Goal: Communication & Community: Share content

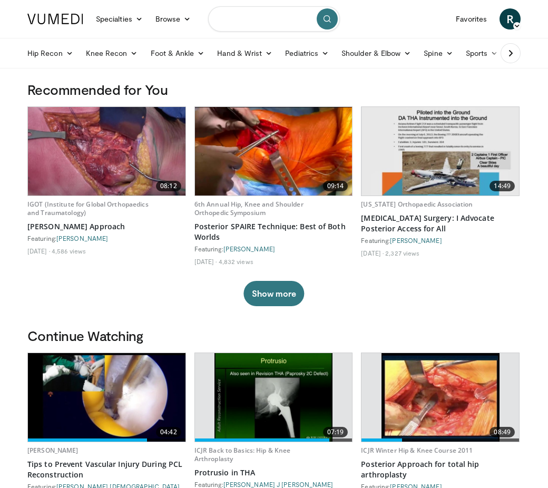
click at [234, 19] on input "Search topics, interventions" at bounding box center [274, 18] width 132 height 25
type input "**********"
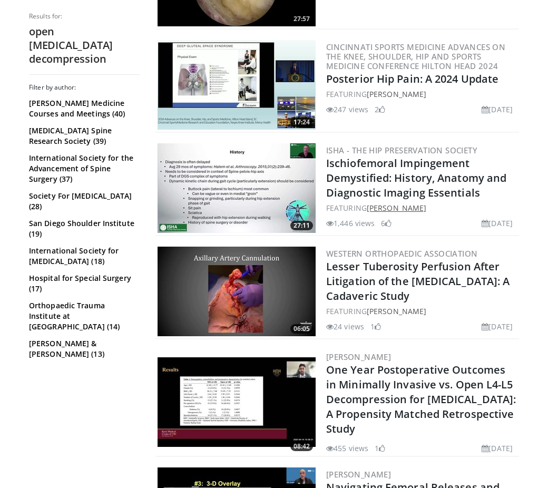
scroll to position [474, 0]
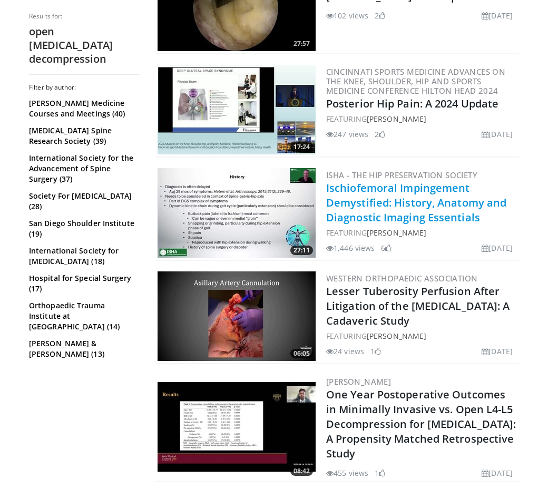
click at [367, 209] on link "Ischiofemoral Impingement Demystified: History, Anatomy and Diagnostic Imaging …" at bounding box center [416, 203] width 180 height 44
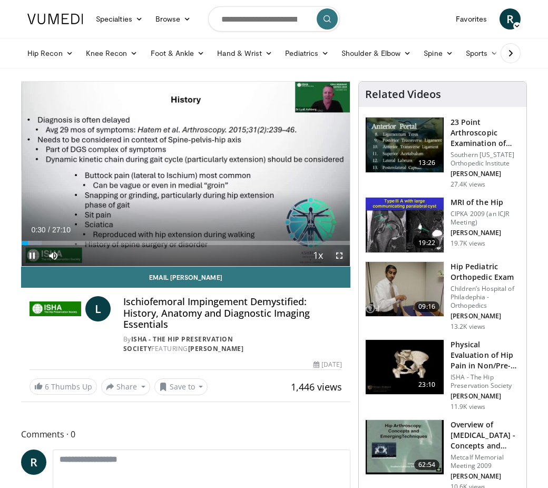
click at [334, 253] on span "Video Player" at bounding box center [339, 255] width 21 height 21
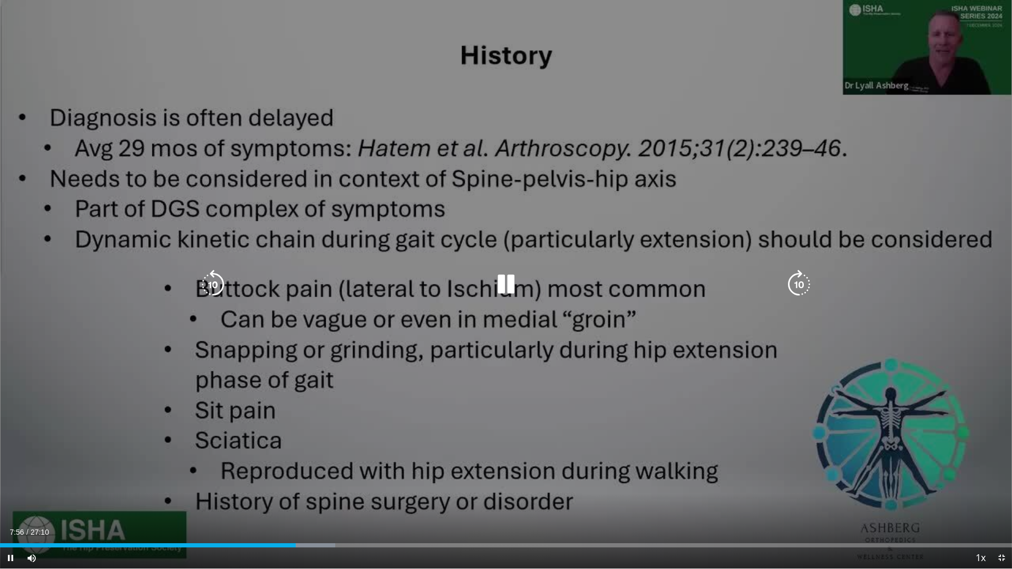
click at [511, 287] on icon "Video Player" at bounding box center [506, 285] width 30 height 30
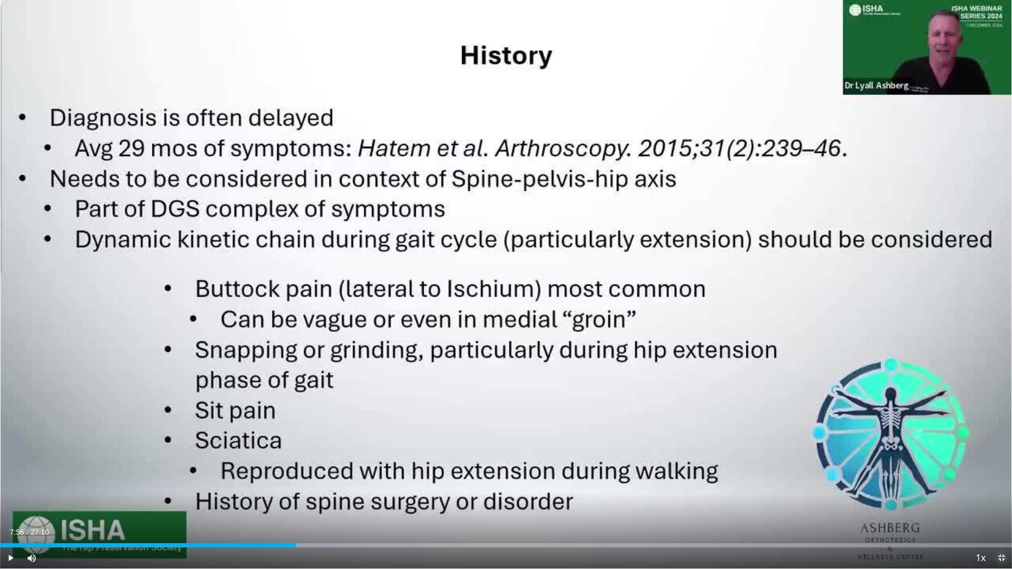
click at [556, 488] on span "Video Player" at bounding box center [1001, 558] width 21 height 21
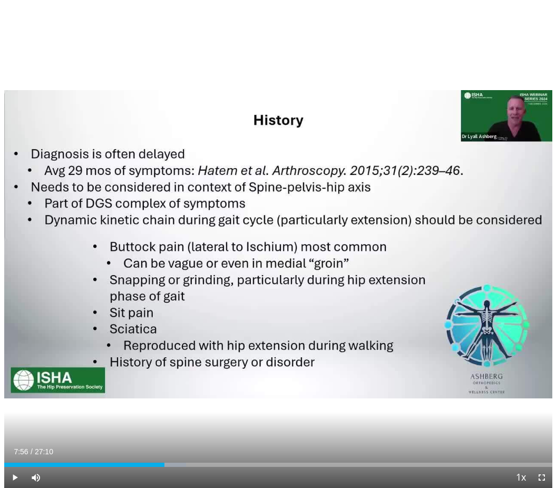
scroll to position [316, 0]
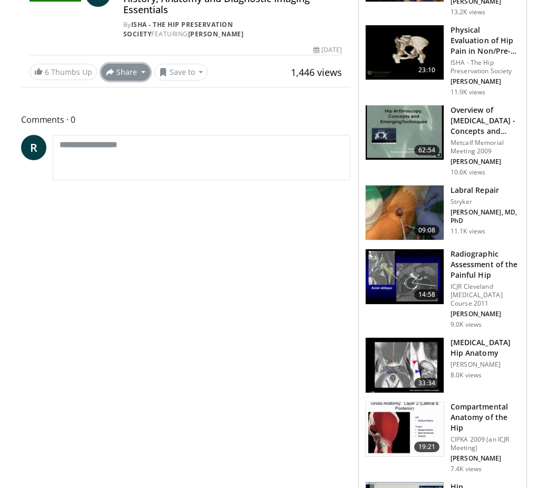
click at [124, 73] on button "Share" at bounding box center [125, 72] width 49 height 17
click at [122, 100] on span "E-mail" at bounding box center [125, 96] width 30 height 12
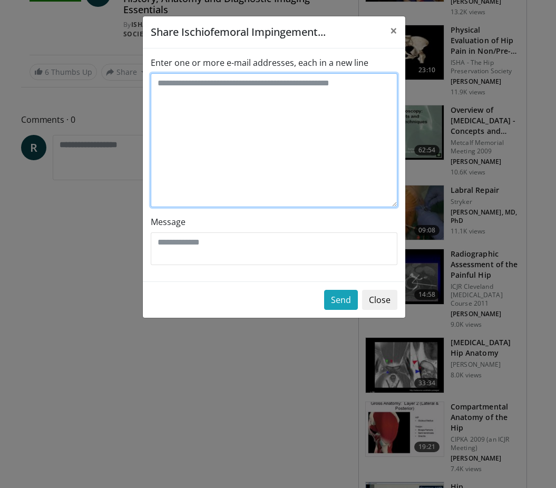
click at [185, 85] on textarea "Enter one or more e-mail addresses, each in a new line" at bounding box center [274, 140] width 247 height 134
type textarea "**********"
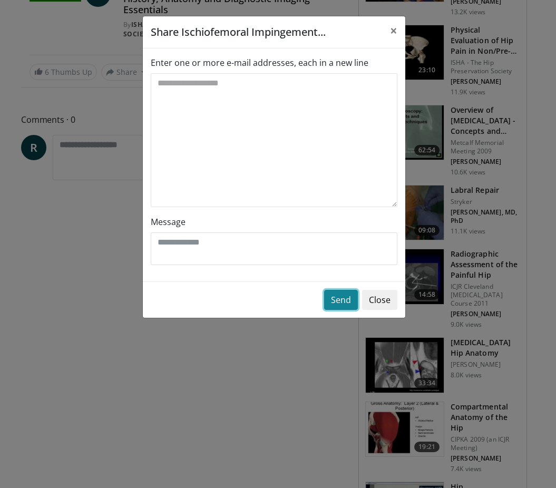
click at [338, 299] on button "Send" at bounding box center [341, 300] width 34 height 20
click at [328, 300] on button "Send" at bounding box center [341, 300] width 34 height 20
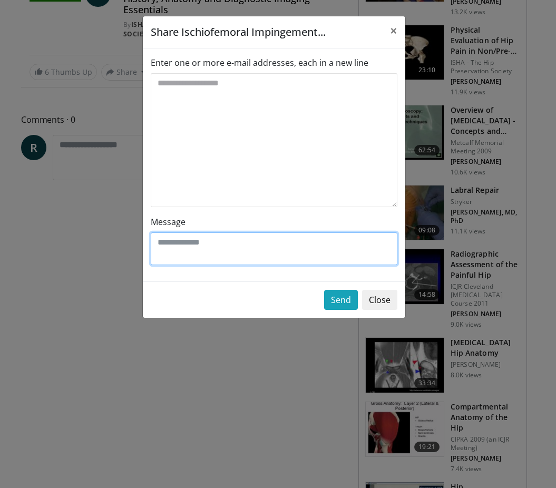
click at [218, 244] on textarea "Message" at bounding box center [274, 248] width 247 height 33
type textarea "*"
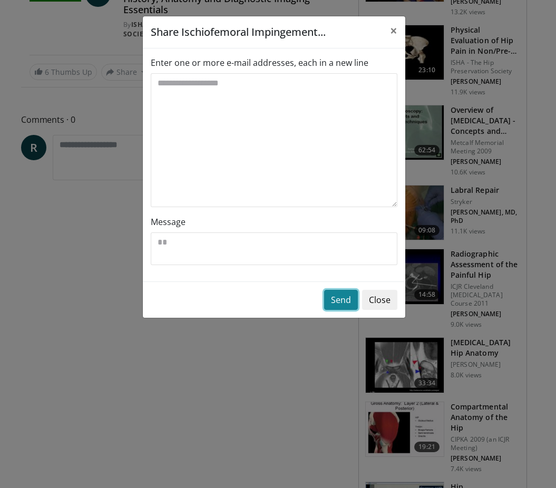
click at [333, 303] on button "Send" at bounding box center [341, 300] width 34 height 20
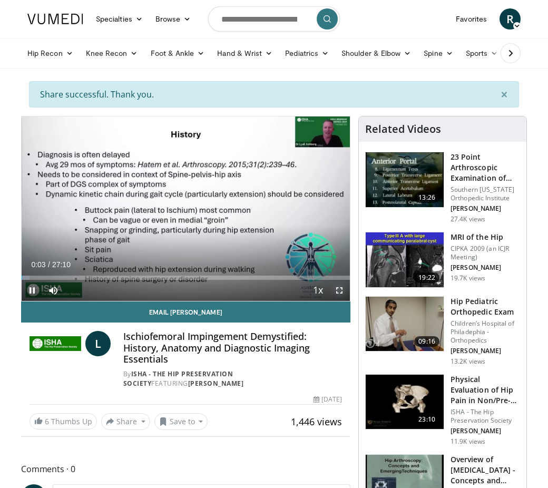
click at [337, 287] on span "Video Player" at bounding box center [339, 290] width 21 height 21
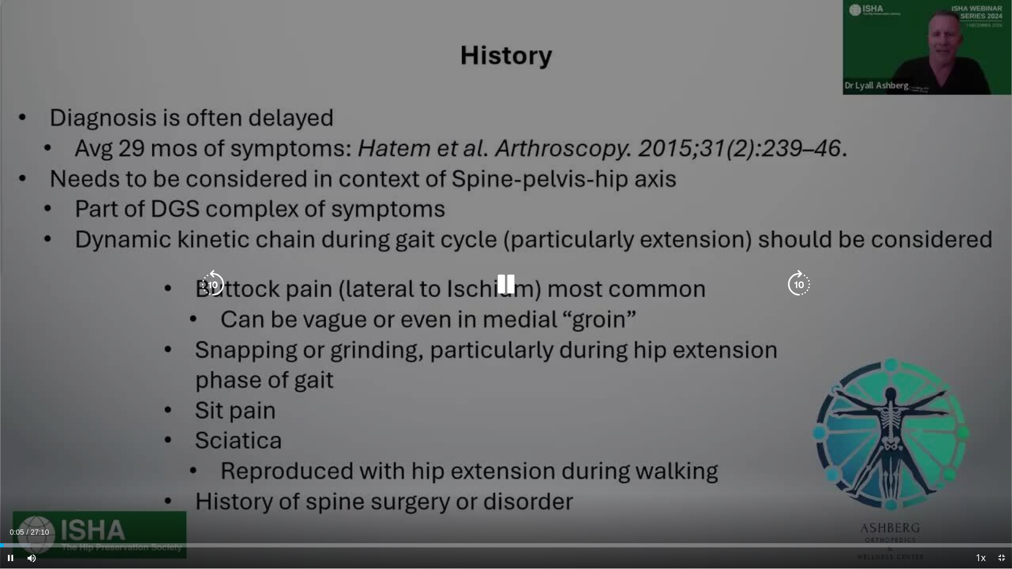
click at [505, 286] on icon "Video Player" at bounding box center [506, 285] width 30 height 30
